Goal: Go to known website: Access a specific website the user already knows

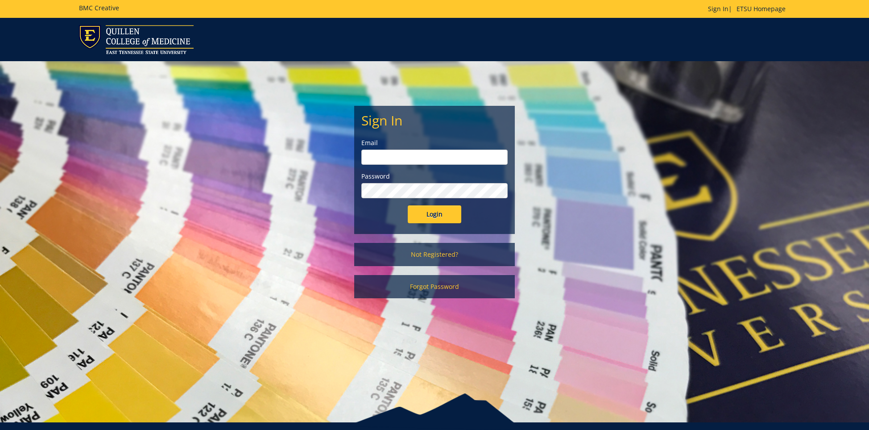
type input "[EMAIL_ADDRESS][DOMAIN_NAME]"
click at [439, 214] on input "Login" at bounding box center [435, 214] width 54 height 18
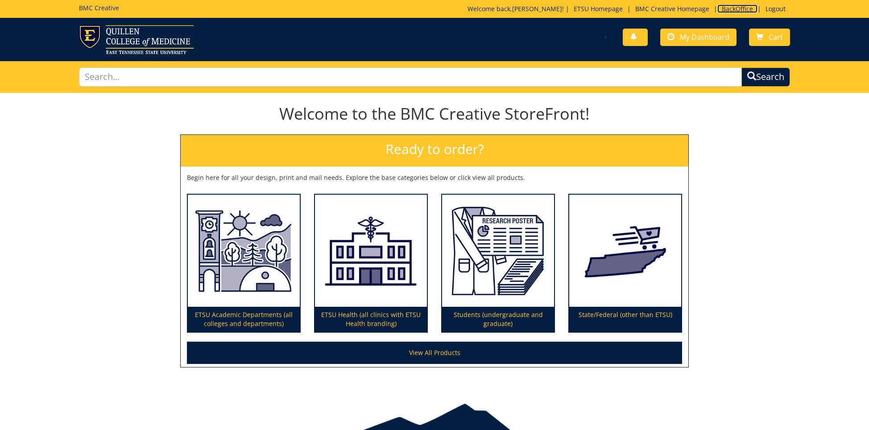
click at [746, 11] on link "BackOffice" at bounding box center [738, 8] width 40 height 8
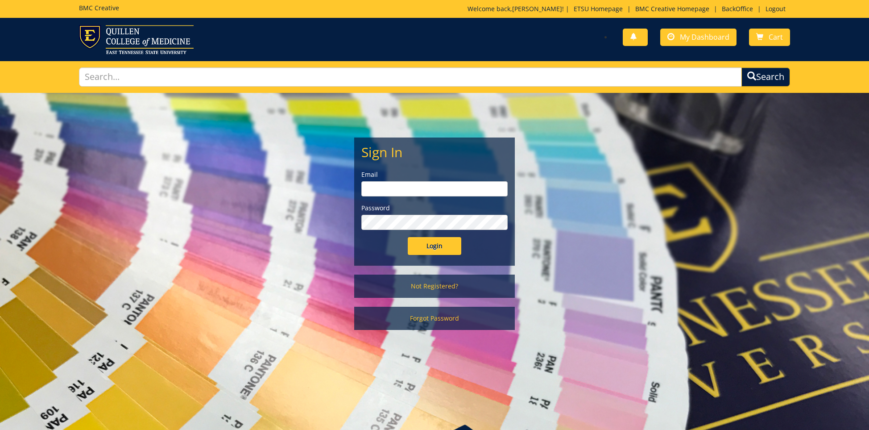
scroll to position [23, 0]
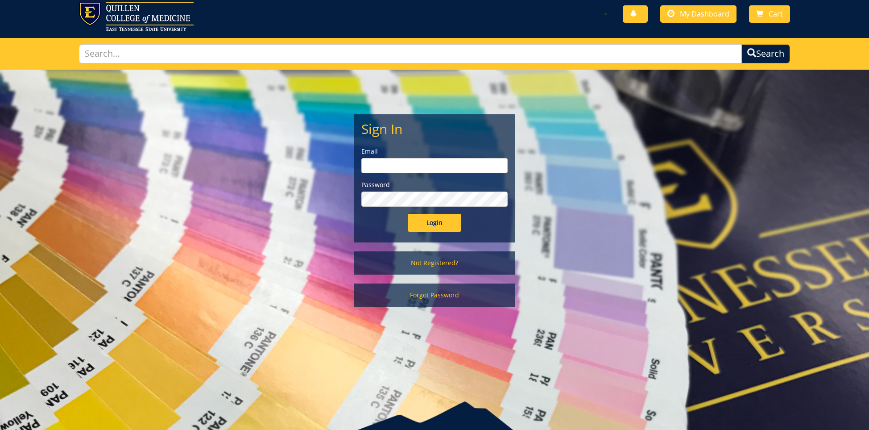
type input "[EMAIL_ADDRESS][DOMAIN_NAME]"
click at [428, 224] on input "Login" at bounding box center [435, 223] width 54 height 18
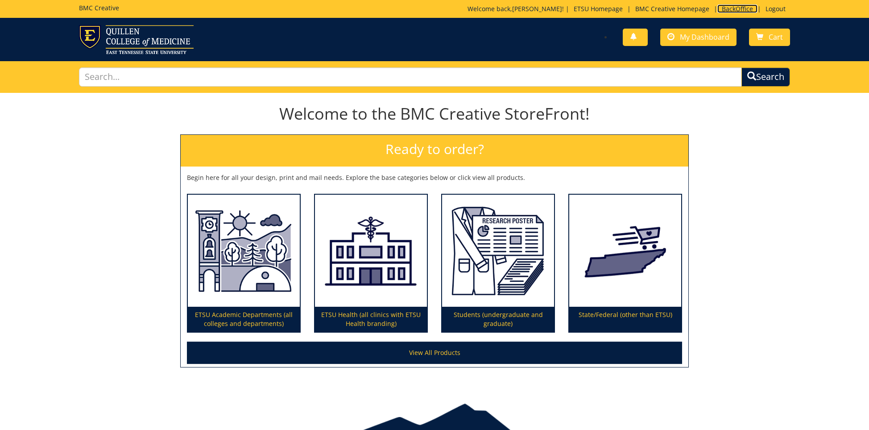
click at [733, 8] on link "BackOffice" at bounding box center [738, 8] width 40 height 8
